Goal: Information Seeking & Learning: Learn about a topic

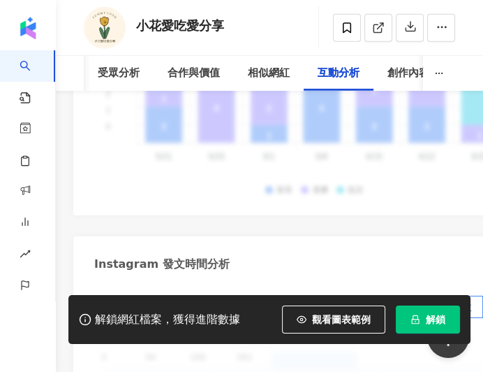
scroll to position [5401, 0]
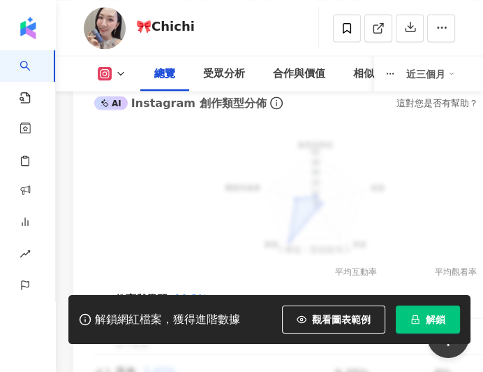
scroll to position [1466, 0]
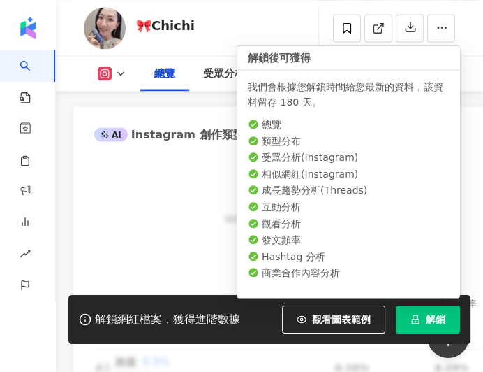
click at [438, 318] on span "解鎖" at bounding box center [436, 319] width 20 height 11
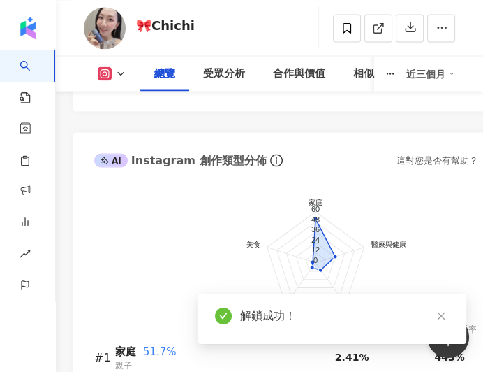
scroll to position [1670, 0]
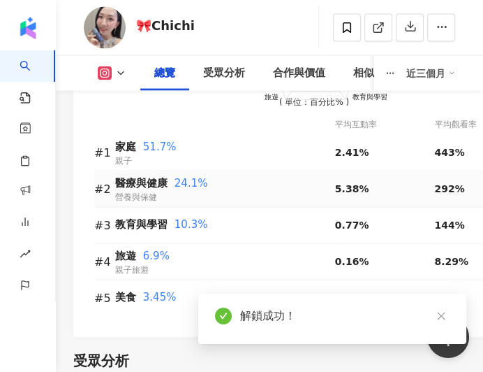
click at [369, 184] on div "5.38%" at bounding box center [385, 188] width 100 height 15
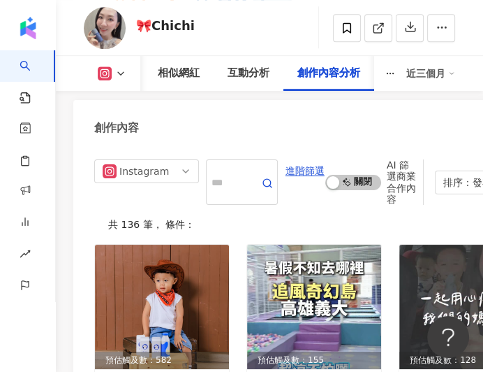
scroll to position [6487, 0]
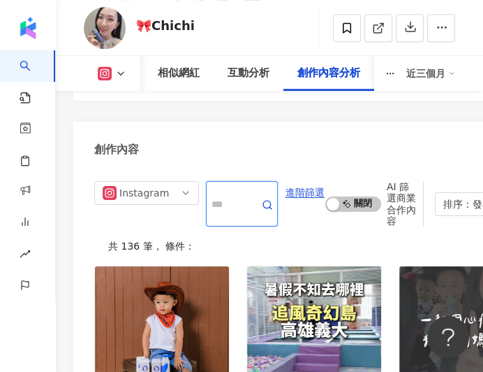
click at [242, 212] on input "text" at bounding box center [227, 203] width 30 height 38
type input "**"
click at [273, 208] on icon "button" at bounding box center [267, 204] width 11 height 11
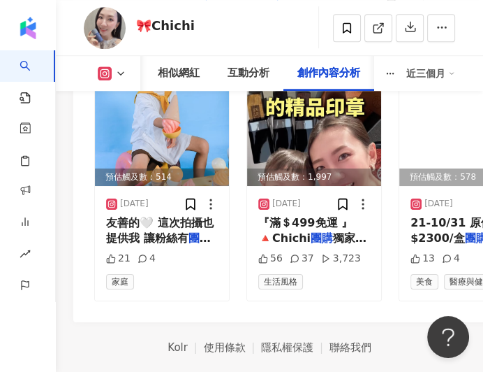
scroll to position [6705, 0]
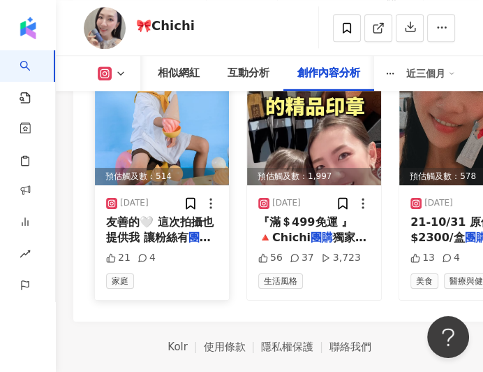
click at [160, 244] on span "友善的🤍 這次拍攝也提供我 讓粉絲有" at bounding box center [160, 229] width 108 height 29
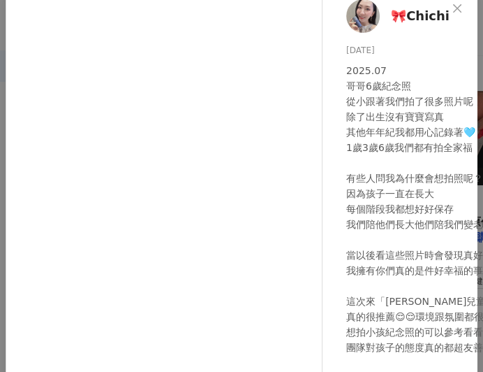
scroll to position [87, 0]
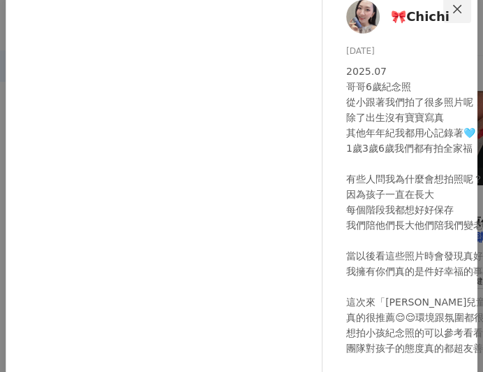
click at [463, 11] on icon "close" at bounding box center [457, 8] width 11 height 11
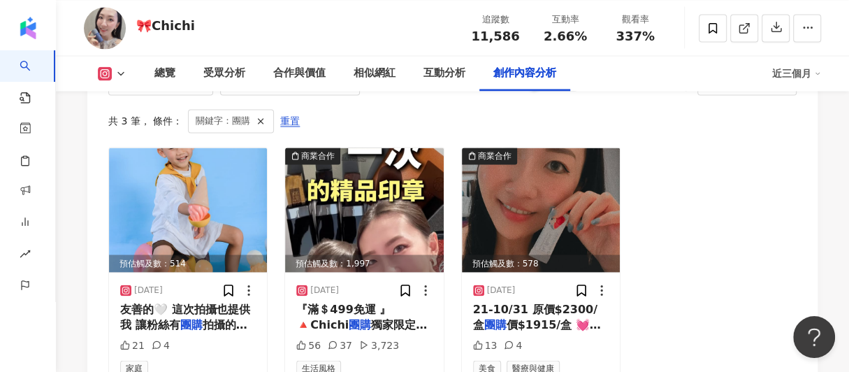
scroll to position [4365, 0]
